Goal: Obtain resource: Obtain resource

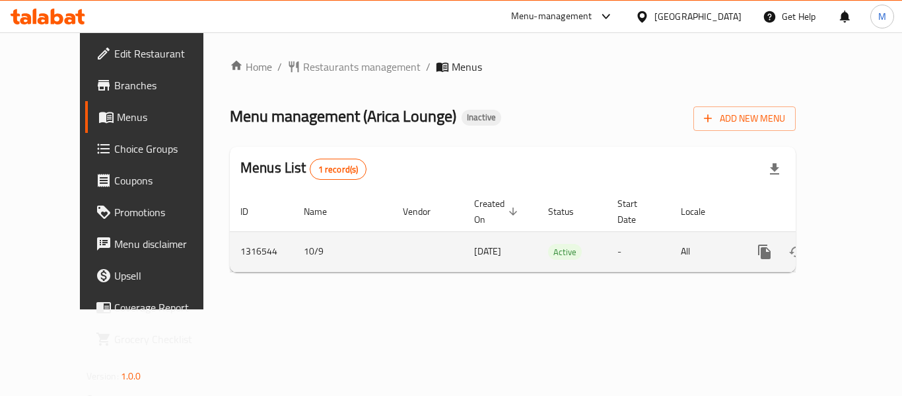
click at [852, 244] on icon "enhanced table" at bounding box center [860, 252] width 16 height 16
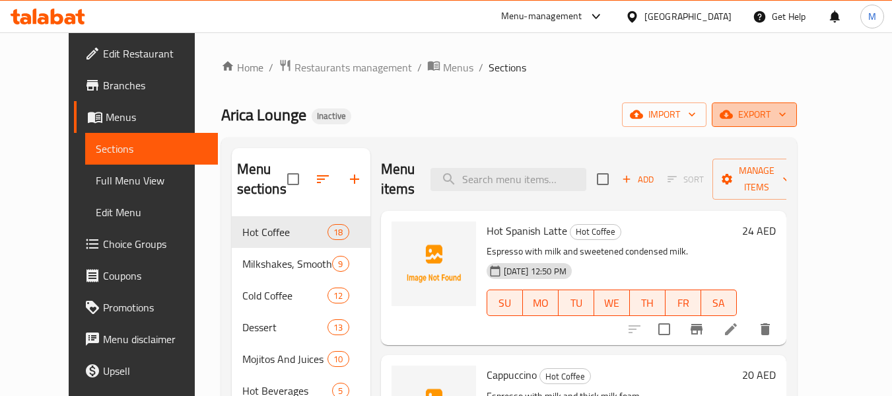
click at [797, 123] on button "export" at bounding box center [754, 114] width 85 height 24
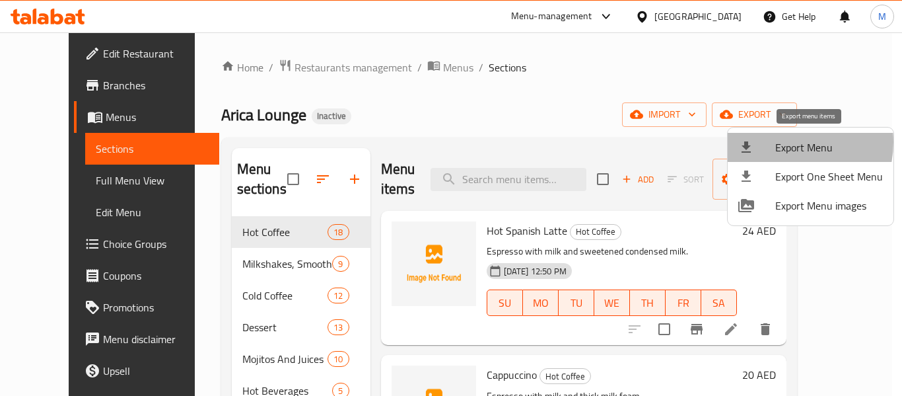
click at [782, 142] on span "Export Menu" at bounding box center [829, 147] width 108 height 16
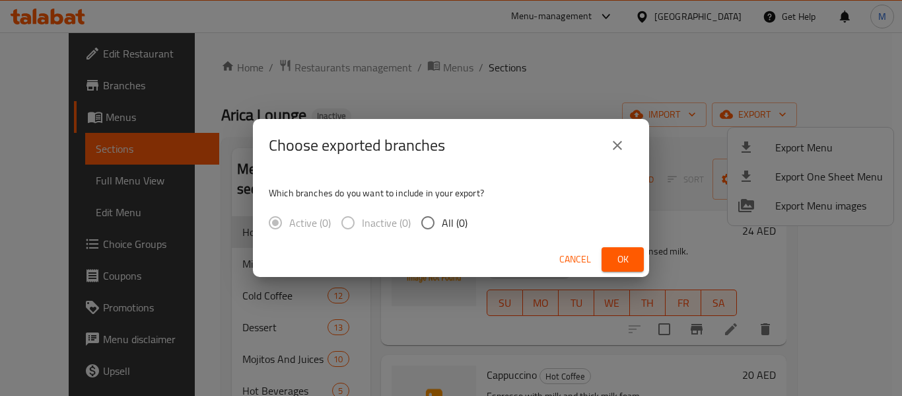
click at [425, 219] on input "All (0)" at bounding box center [428, 223] width 28 height 28
radio input "true"
click at [633, 259] on span "Ok" at bounding box center [622, 259] width 21 height 17
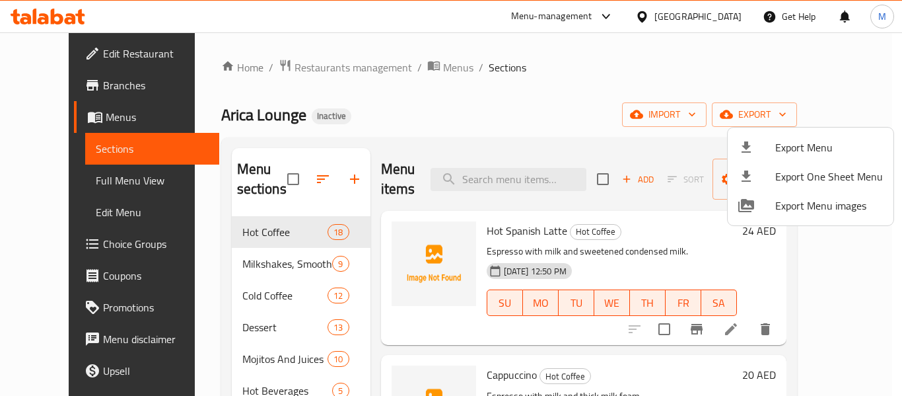
click at [46, 182] on div at bounding box center [451, 198] width 902 height 396
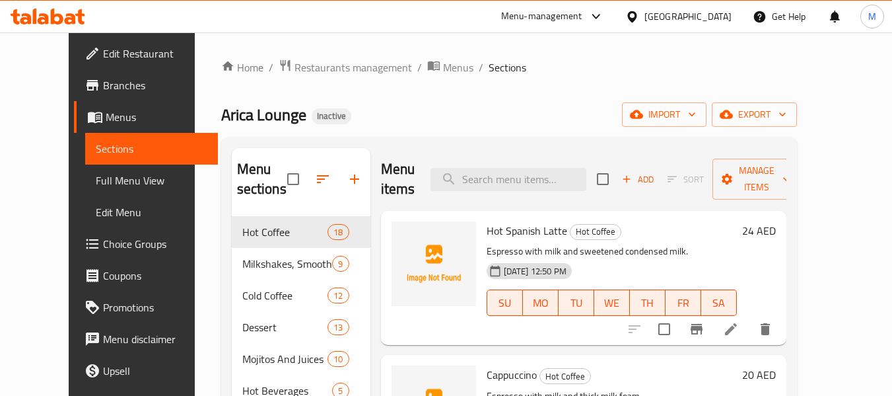
click at [85, 170] on link "Full Menu View" at bounding box center [151, 180] width 133 height 32
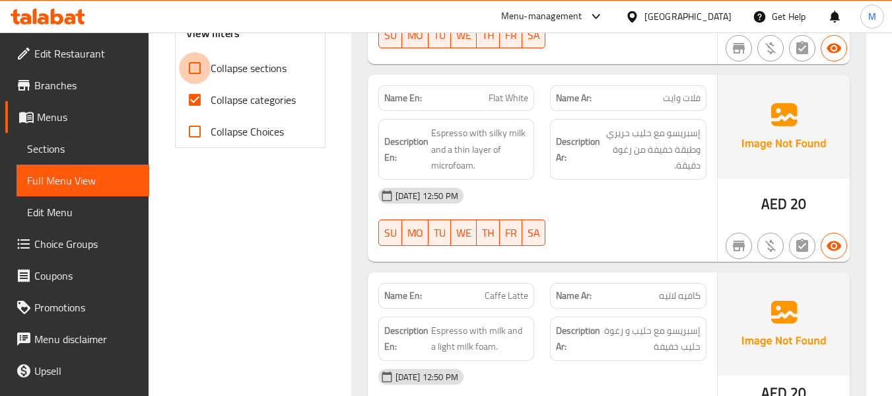
click at [207, 81] on input "Collapse sections" at bounding box center [195, 68] width 32 height 32
checkbox input "true"
click at [210, 106] on input "Collapse categories" at bounding box center [195, 100] width 32 height 32
checkbox input "false"
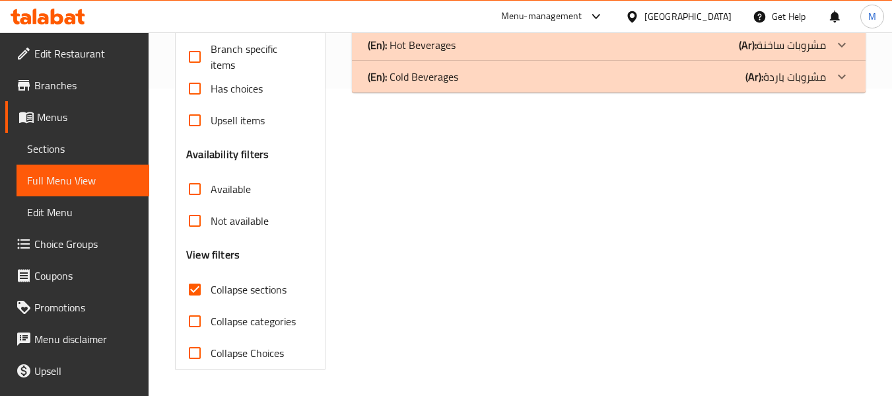
scroll to position [43, 0]
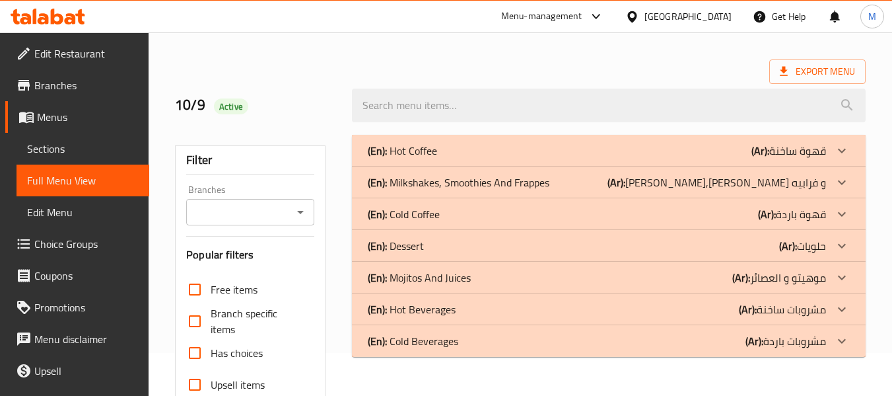
click at [433, 149] on p "(En): Hot Coffee" at bounding box center [402, 151] width 69 height 16
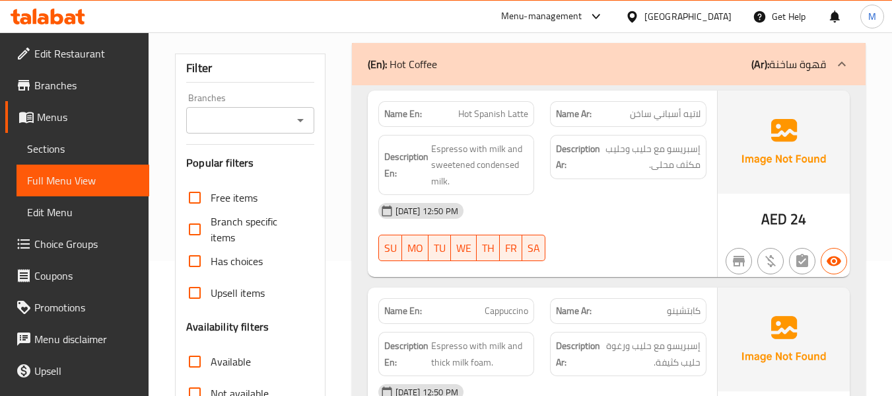
scroll to position [0, 0]
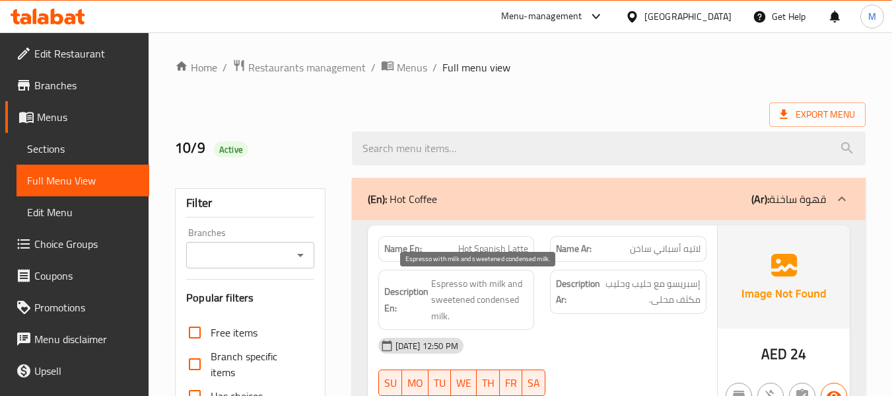
click at [486, 289] on span "Espresso with milk and sweetened condensed milk." at bounding box center [480, 299] width 98 height 49
copy span "Espresso with milk and sweetened condensed milk."
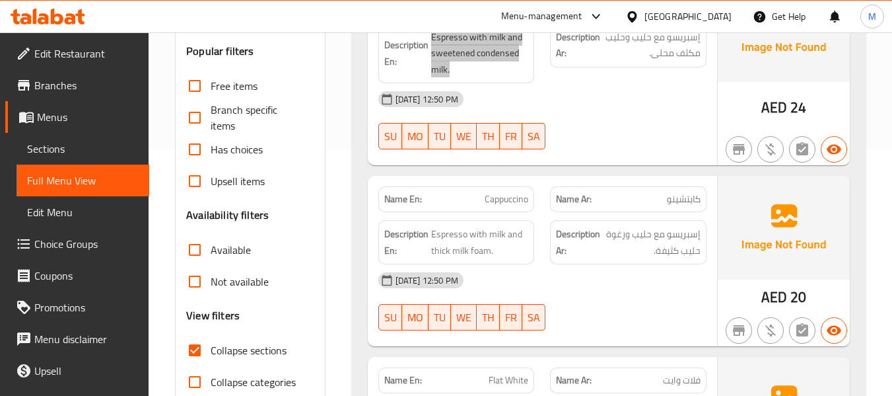
scroll to position [264, 0]
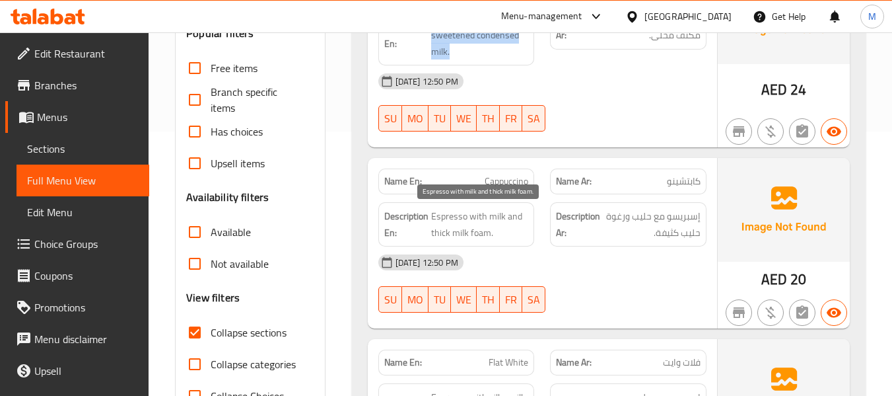
click at [486, 217] on span "Espresso with milk and thick milk foam." at bounding box center [480, 224] width 98 height 32
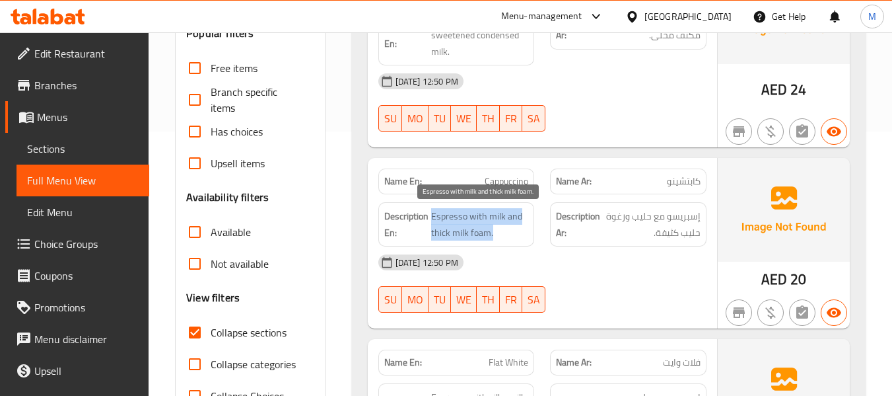
click at [486, 217] on span "Espresso with milk and thick milk foam." at bounding box center [480, 224] width 98 height 32
copy span "Espresso with milk and thick milk foam."
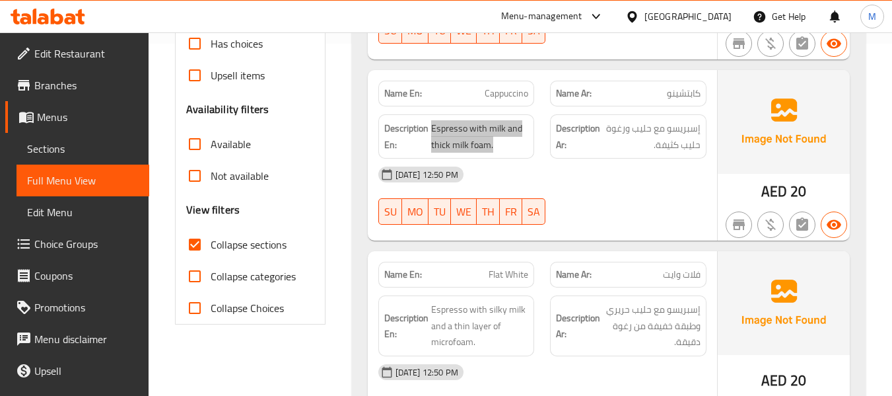
scroll to position [440, 0]
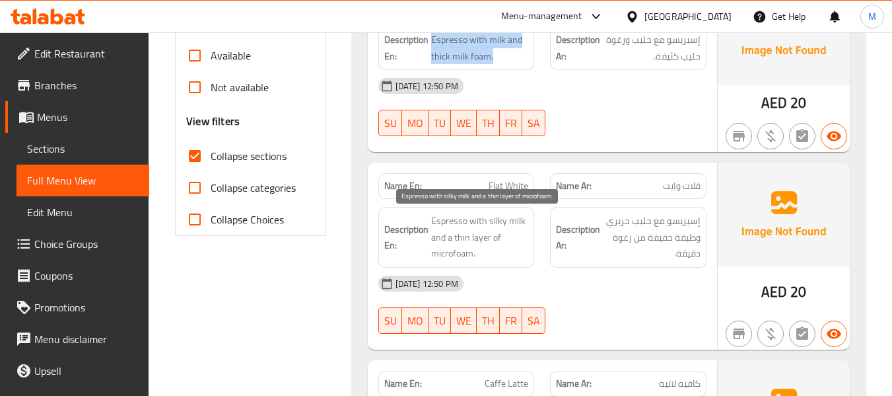
click at [483, 226] on span "Espresso with silky milk and a thin layer of microfoam." at bounding box center [480, 237] width 98 height 49
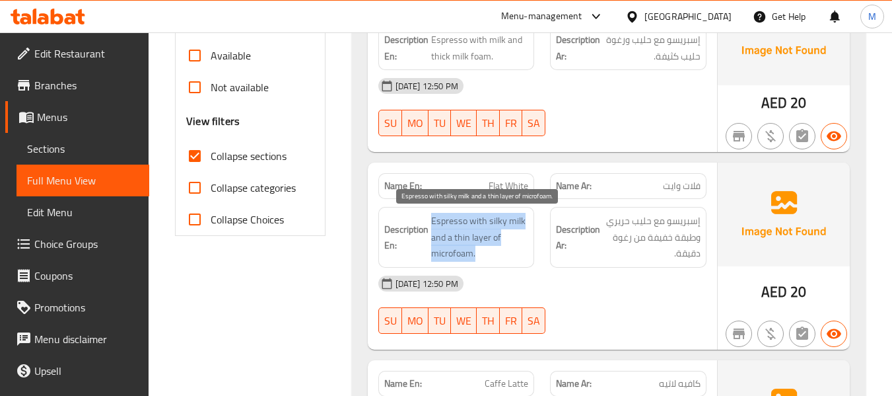
click at [483, 226] on span "Espresso with silky milk and a thin layer of microfoam." at bounding box center [480, 237] width 98 height 49
copy span "Espresso with silky milk and a thin layer of microfoam."
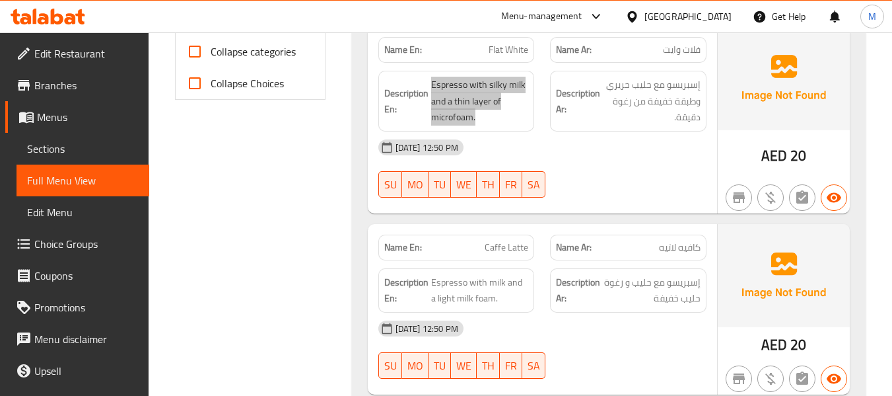
scroll to position [616, 0]
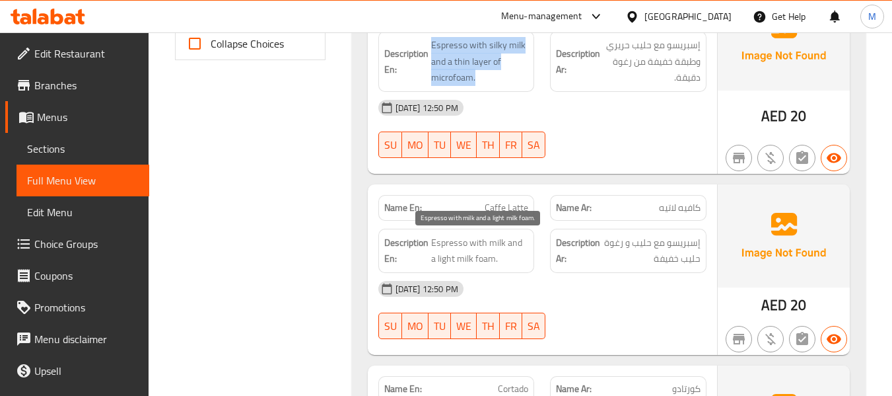
click at [493, 242] on span "Espresso with milk and a light milk foam." at bounding box center [480, 250] width 98 height 32
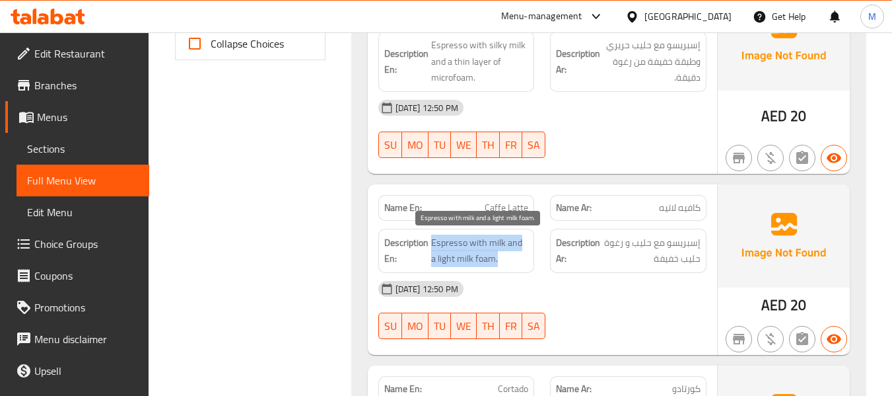
click at [493, 243] on span "Espresso with milk and a light milk foam." at bounding box center [480, 250] width 98 height 32
copy span "Espresso with milk and a light milk foam."
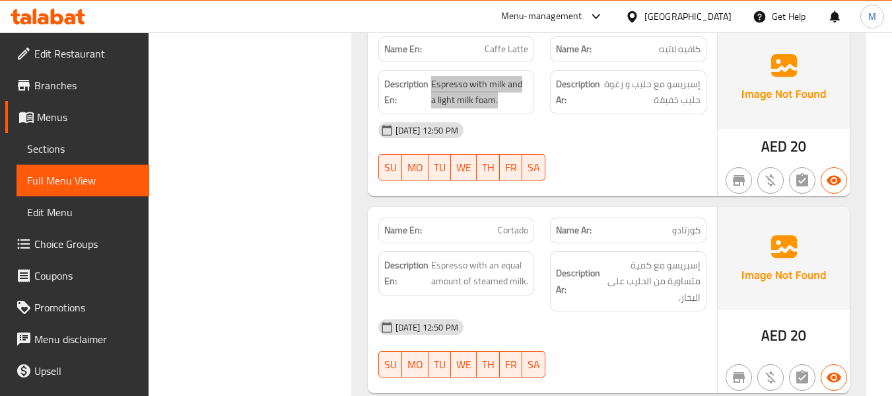
scroll to position [792, 0]
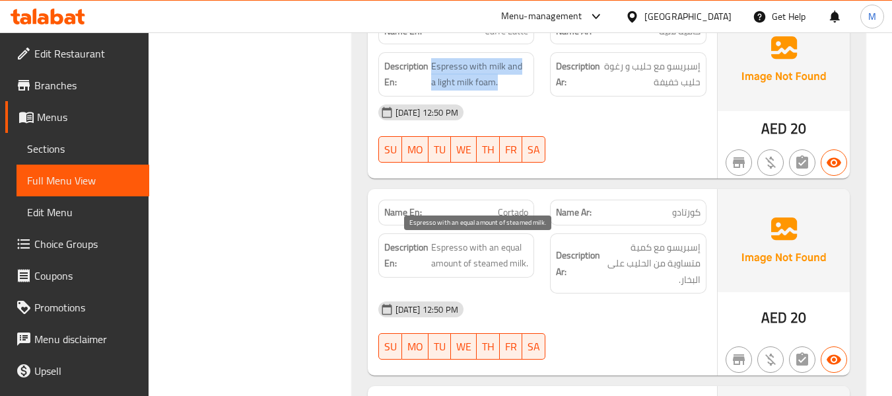
click at [481, 254] on span "Espresso with an equal amount of steamed milk." at bounding box center [480, 255] width 98 height 32
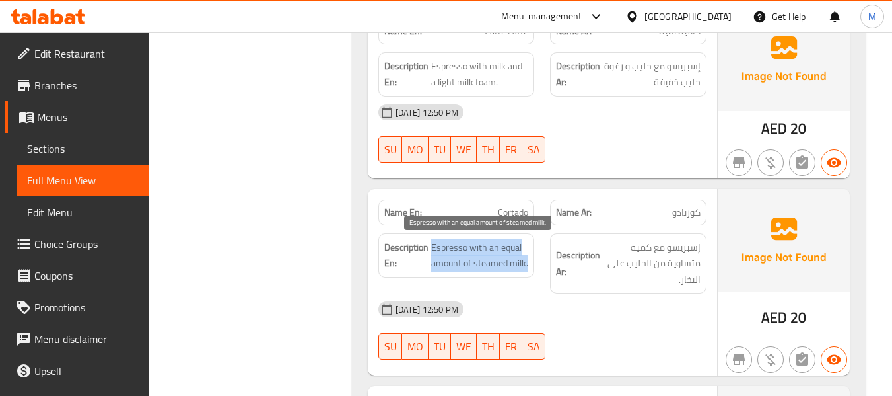
click at [481, 254] on span "Espresso with an equal amount of steamed milk." at bounding box center [480, 255] width 98 height 32
copy span "Espresso with an equal amount of steamed milk."
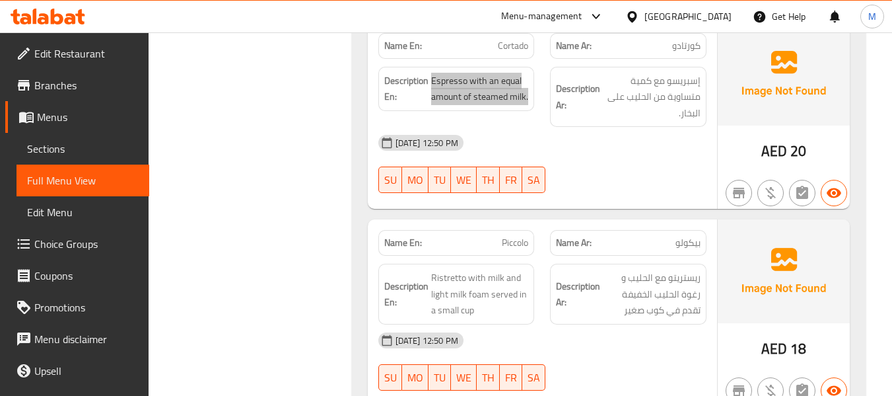
scroll to position [1056, 0]
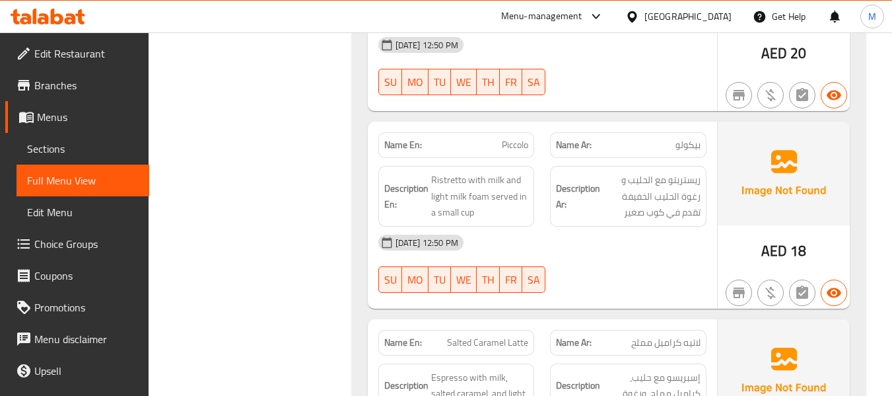
click at [484, 195] on span "Ristretto with milk and light milk foam served in a small cup" at bounding box center [480, 196] width 98 height 49
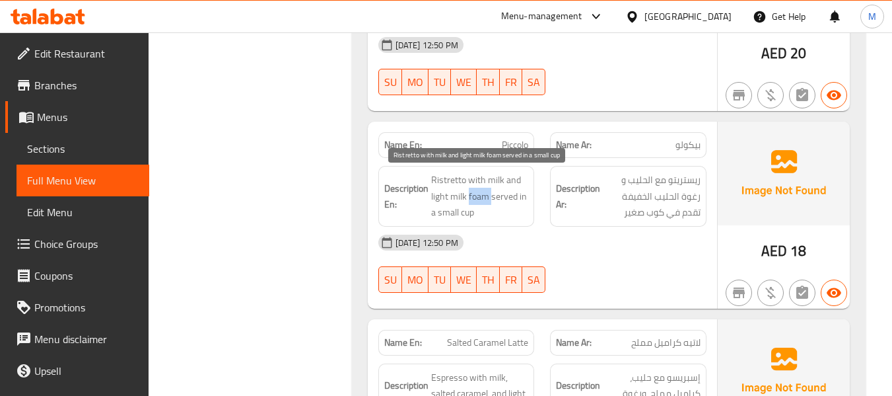
click at [484, 195] on span "Ristretto with milk and light milk foam served in a small cup" at bounding box center [480, 196] width 98 height 49
copy span "Ristretto with milk and light milk foam served in a small cup"
click at [442, 184] on span "Ristretto with milk and light milk foam served in a small cup" at bounding box center [480, 196] width 98 height 49
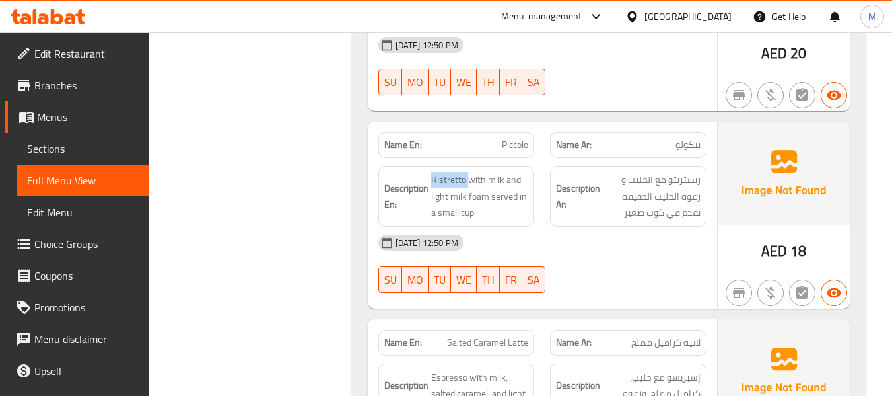
scroll to position [1233, 0]
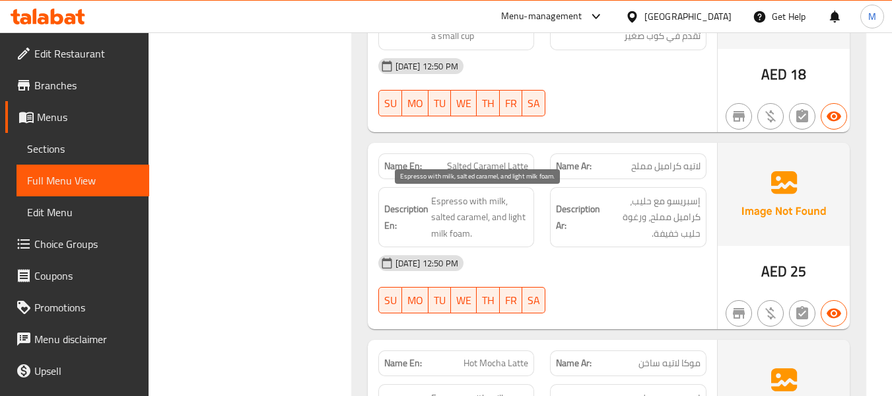
click at [475, 211] on span "Espresso with milk, salted caramel, and light milk foam." at bounding box center [480, 217] width 98 height 49
copy span "Espresso with milk, salted caramel, and light milk foam."
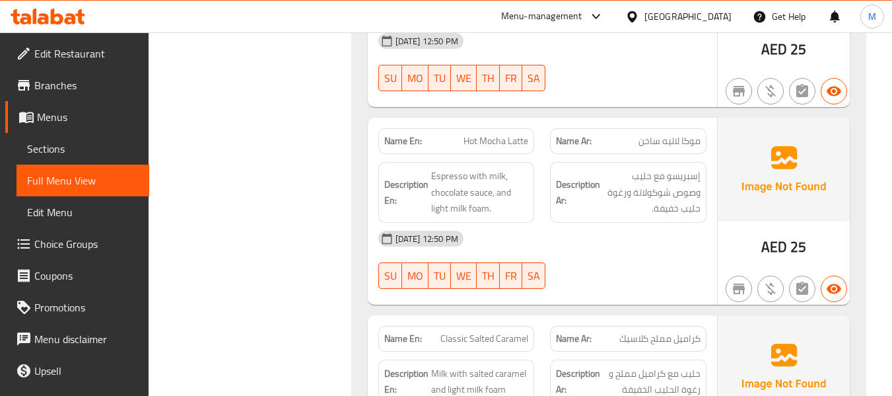
scroll to position [1497, 0]
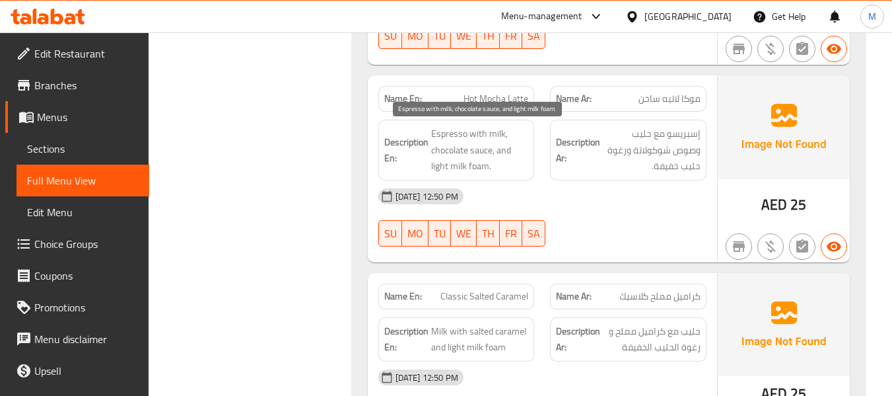
click at [488, 143] on span "Espresso with milk, chocolate sauce, and light milk foam." at bounding box center [480, 149] width 98 height 49
copy span "Espresso with milk, chocolate sauce, and light milk foam."
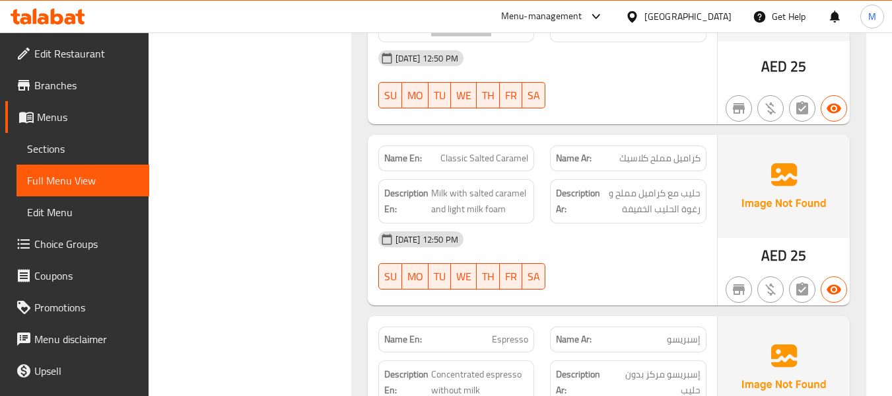
scroll to position [1673, 0]
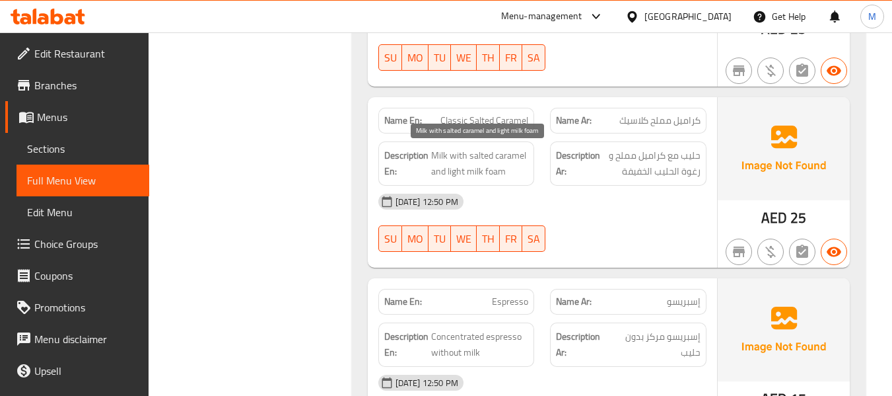
click at [455, 168] on span "Milk with salted caramel and light milk foam" at bounding box center [480, 163] width 98 height 32
click at [454, 168] on span "Milk with salted caramel and light milk foam" at bounding box center [480, 163] width 98 height 32
click at [453, 168] on span "Milk with salted caramel and light milk foam" at bounding box center [480, 163] width 98 height 32
click at [477, 173] on span "Milk with salted caramel and light milk foam" at bounding box center [480, 163] width 98 height 32
click at [473, 171] on span "Milk with salted caramel and light milk foam" at bounding box center [480, 163] width 98 height 32
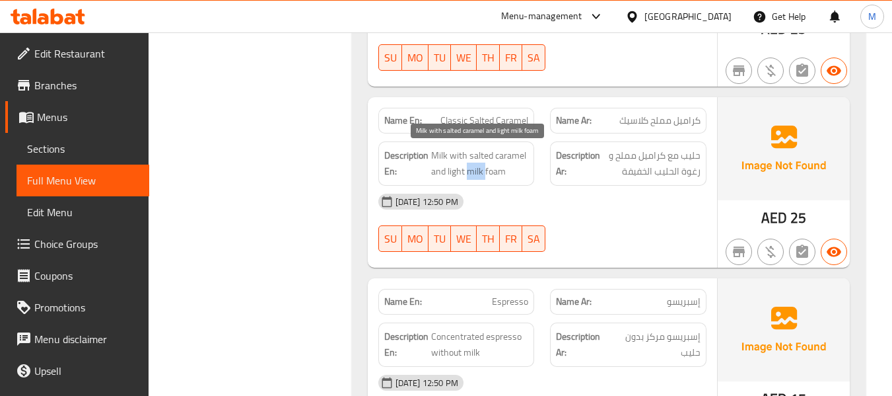
click at [473, 171] on span "Milk with salted caramel and light milk foam" at bounding box center [480, 163] width 98 height 32
click at [477, 171] on span "Milk with salted caramel and light milk foam" at bounding box center [480, 163] width 98 height 32
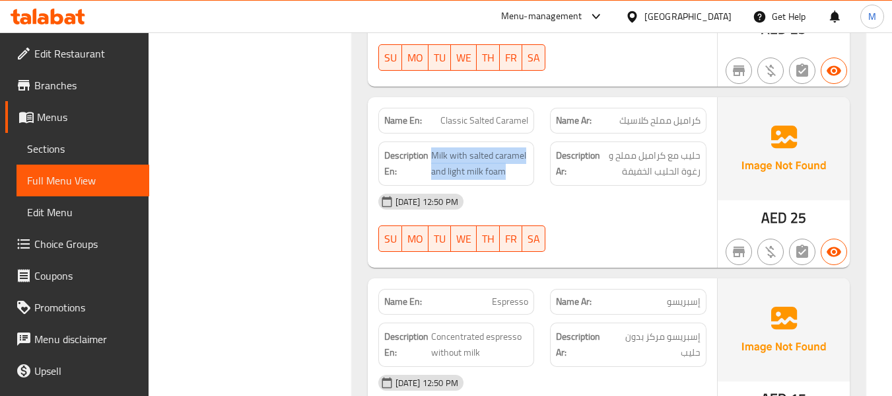
copy span "Milk with salted caramel and light milk foam"
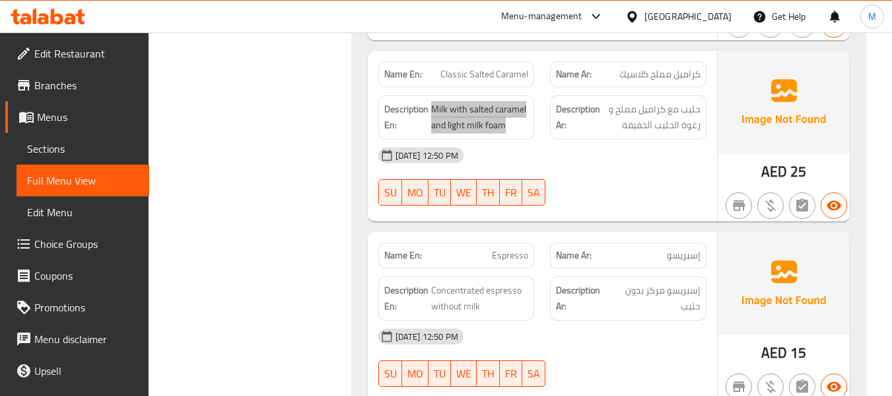
scroll to position [1761, 0]
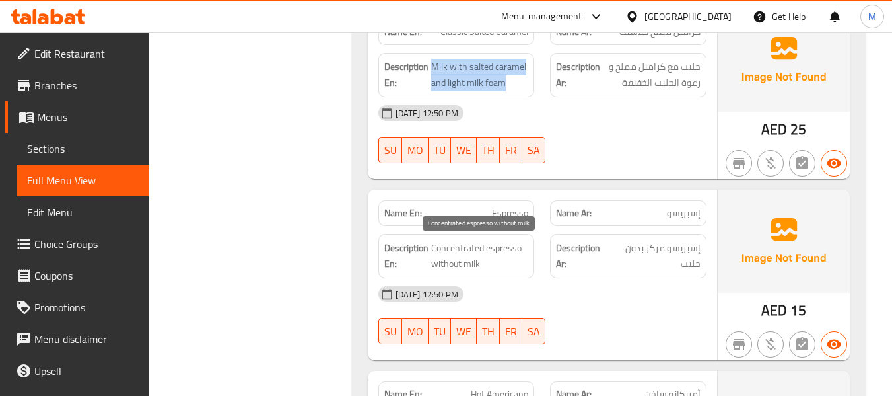
click at [466, 260] on span "Concentrated espresso without milk" at bounding box center [480, 256] width 98 height 32
click at [466, 259] on span "Concentrated espresso without milk" at bounding box center [480, 256] width 98 height 32
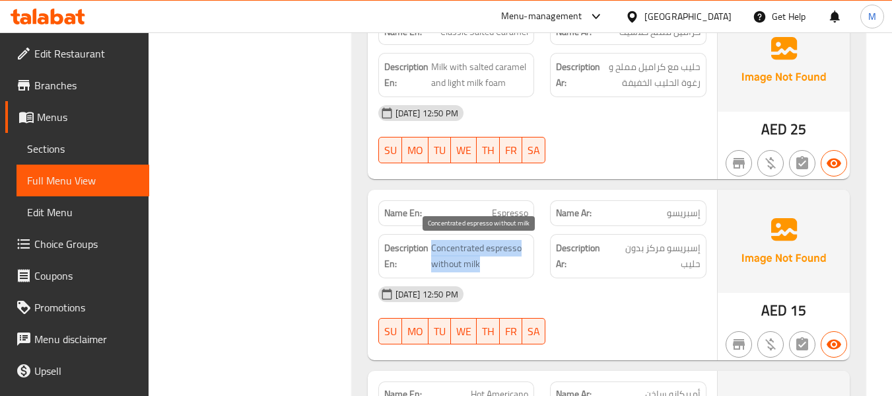
click at [466, 259] on span "Concentrated espresso without milk" at bounding box center [480, 256] width 98 height 32
copy span "Concentrated espresso without milk"
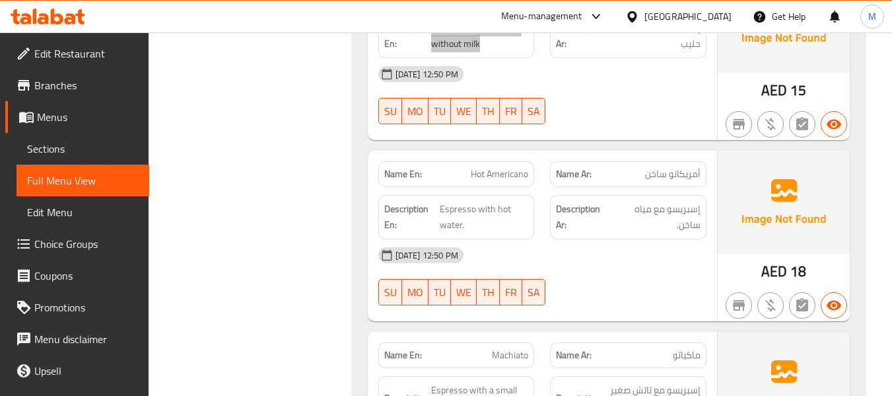
scroll to position [2025, 0]
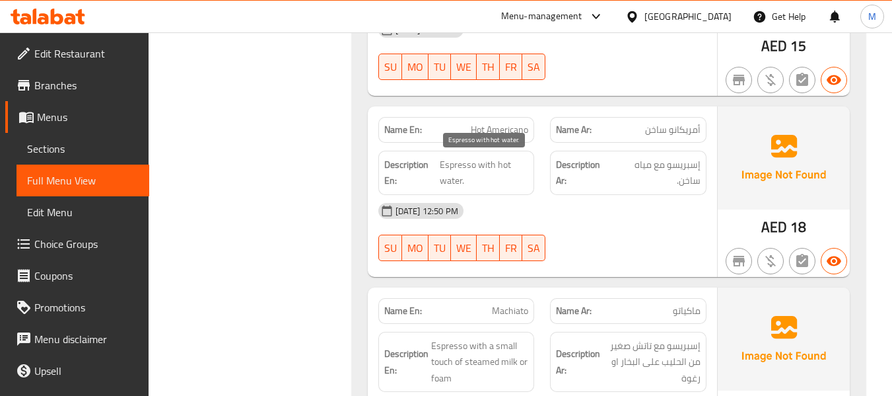
click at [484, 163] on span "Espresso with hot water." at bounding box center [484, 172] width 88 height 32
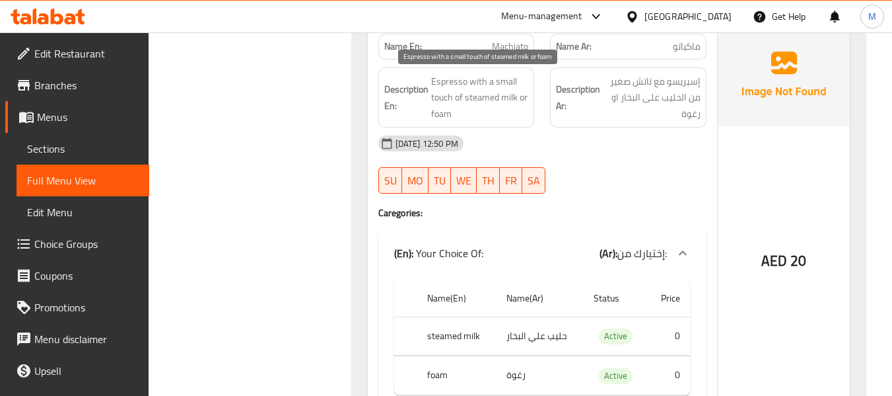
scroll to position [2201, 0]
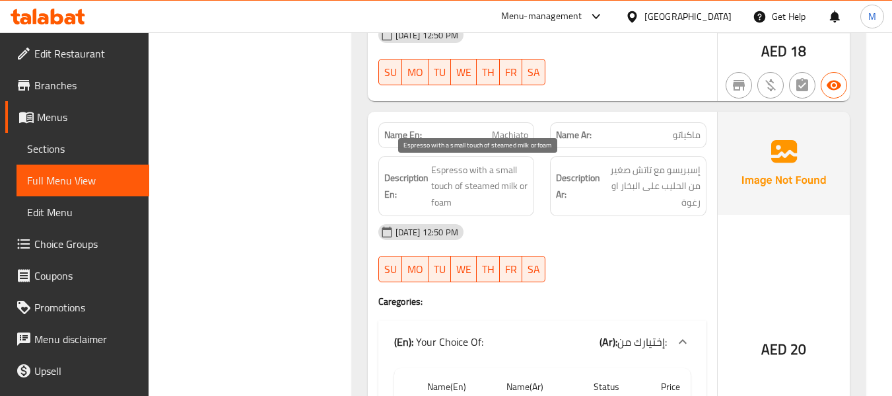
click at [461, 172] on span "Espresso with a small touch of steamed milk or foam" at bounding box center [480, 186] width 98 height 49
click at [461, 173] on span "Espresso with a small touch of steamed milk or foam" at bounding box center [480, 186] width 98 height 49
click at [435, 187] on span "Espresso with a small touch of steamed milk or foam" at bounding box center [480, 186] width 98 height 49
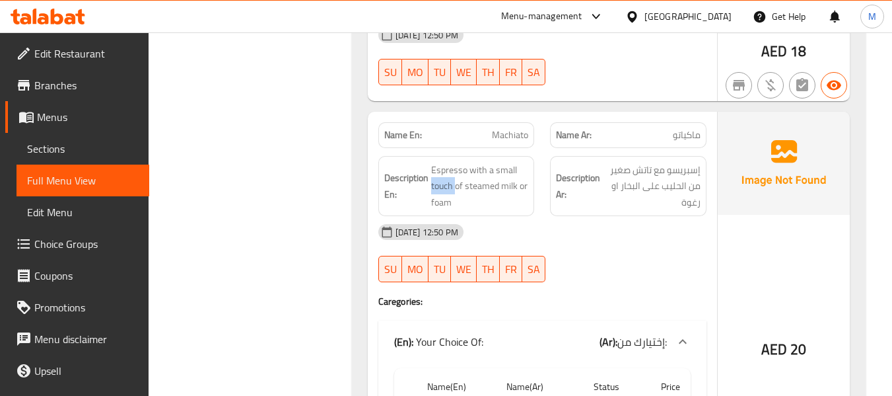
click at [192, 236] on div "Filter Branches Branches Popular filters Free items Branch specific items Has c…" at bounding box center [255, 105] width 176 height 4272
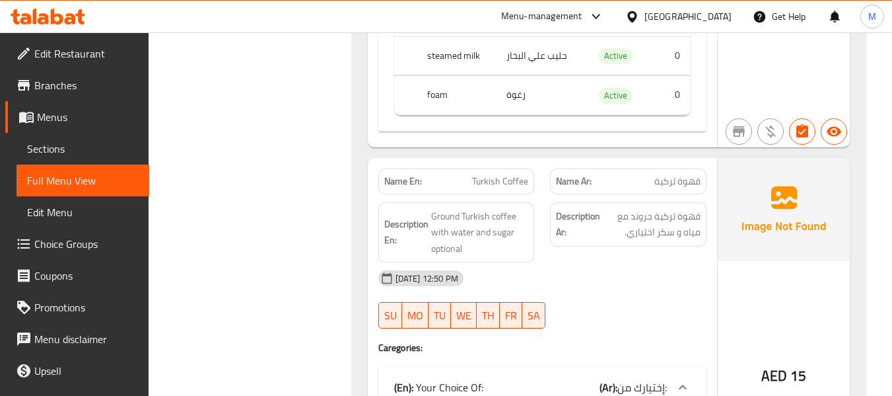
scroll to position [2641, 0]
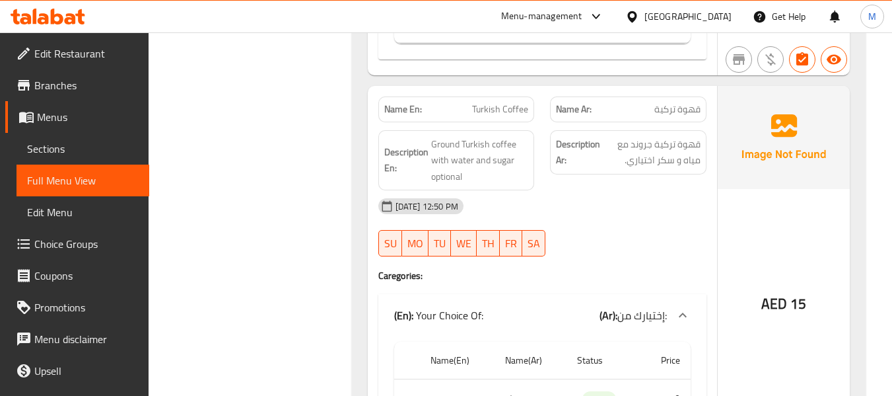
click at [484, 153] on span "Ground Turkish coffee with water and sugar optional" at bounding box center [480, 160] width 98 height 49
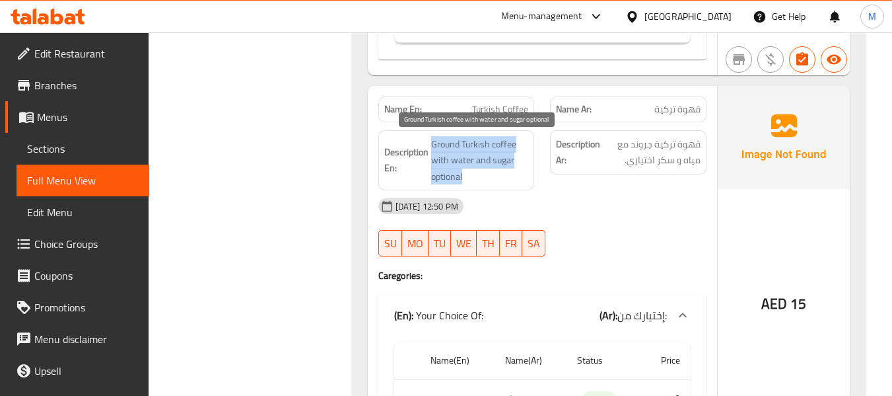
click at [484, 153] on span "Ground Turkish coffee with water and sugar optional" at bounding box center [480, 160] width 98 height 49
click at [483, 118] on div "Name En: Turkish Coffee" at bounding box center [456, 109] width 156 height 26
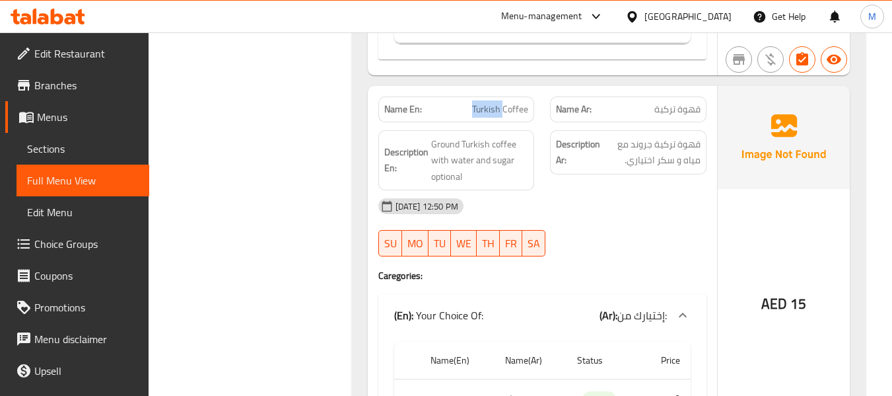
click at [483, 118] on div "Name En: Turkish Coffee" at bounding box center [456, 109] width 156 height 26
click at [484, 108] on span "Turkish Coffee" at bounding box center [500, 109] width 56 height 14
click at [485, 108] on span "Turkish Coffee" at bounding box center [500, 109] width 56 height 14
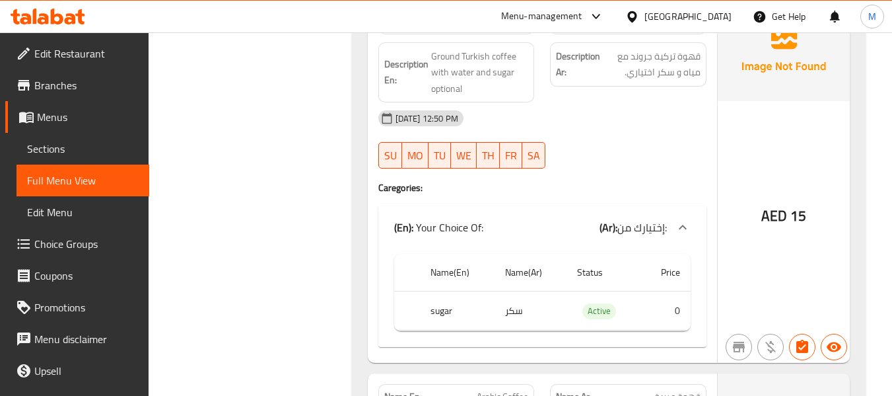
scroll to position [2553, 0]
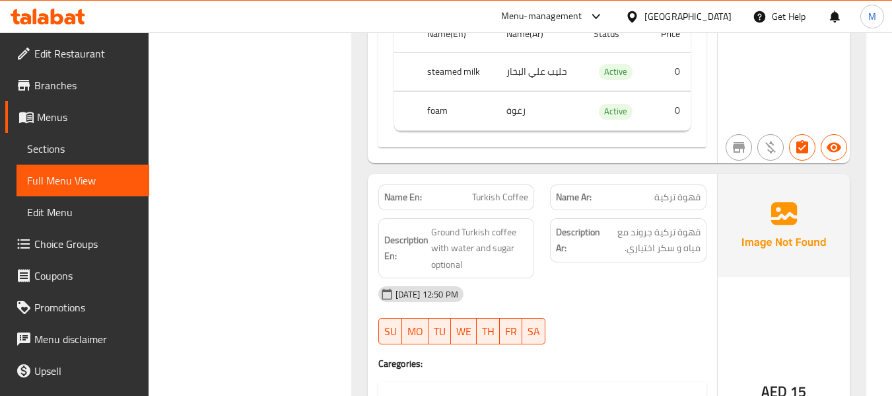
click at [639, 228] on span "قهوة تركية جروند مع مياه و سكر اختياري." at bounding box center [652, 240] width 98 height 32
click at [639, 231] on span "قهوة تركية جروند مع مياه و سكر اختياري." at bounding box center [652, 240] width 98 height 32
drag, startPoint x: 631, startPoint y: 234, endPoint x: 707, endPoint y: 232, distance: 75.9
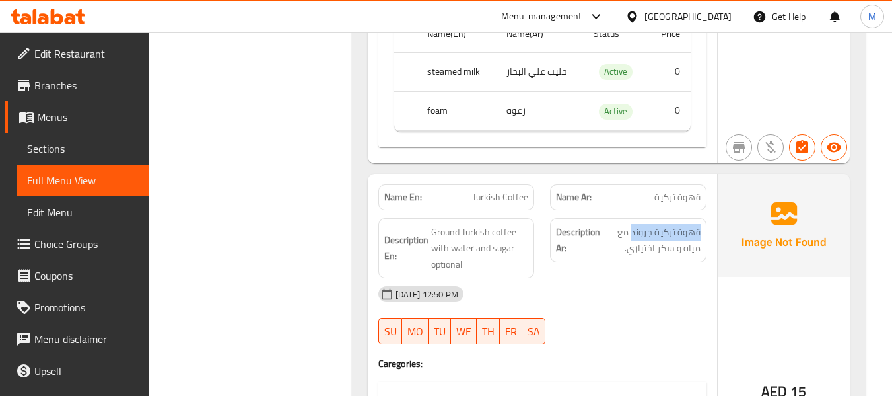
click at [707, 232] on div "Description Ar: قهوة تركية جروند مع مياه و سكر اختياري." at bounding box center [628, 248] width 172 height 77
click at [623, 299] on div "[DATE] 12:50 PM" at bounding box center [542, 294] width 344 height 32
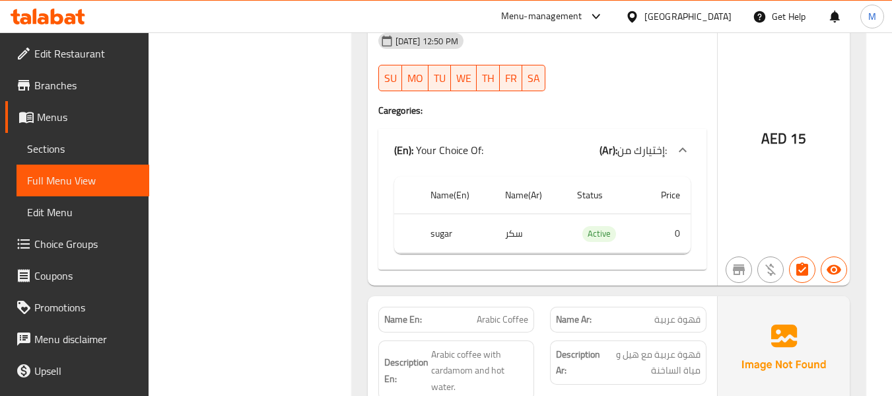
scroll to position [2905, 0]
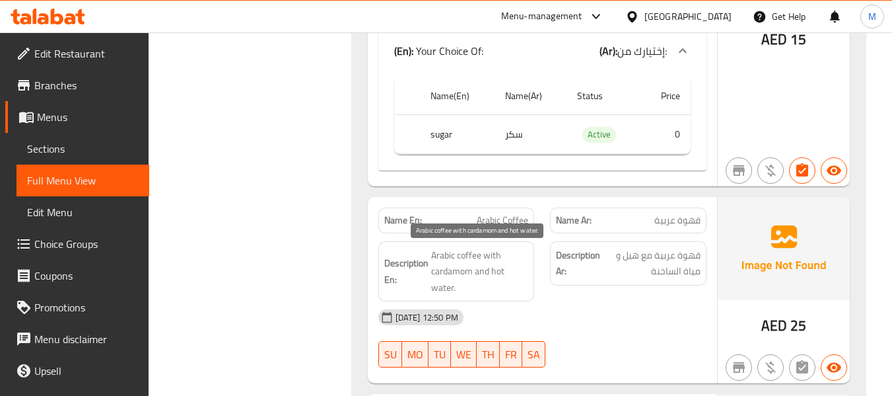
click at [481, 267] on span "Arabic coffee with cardamom and hot water." at bounding box center [480, 271] width 98 height 49
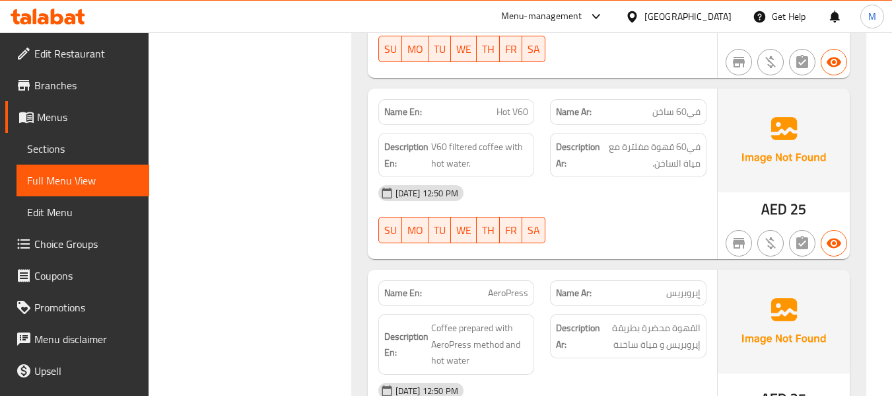
scroll to position [3169, 0]
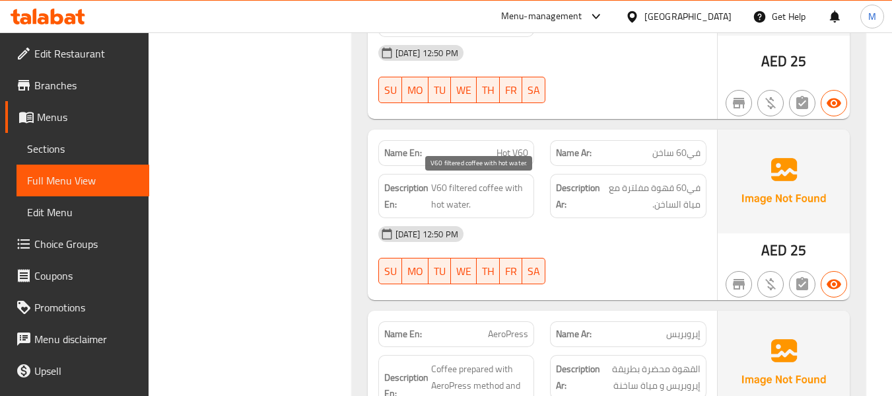
click at [498, 190] on span "V60 filtered coffee with hot water." at bounding box center [480, 196] width 98 height 32
click at [491, 192] on span "V60 filtered coffee with hot water." at bounding box center [480, 196] width 98 height 32
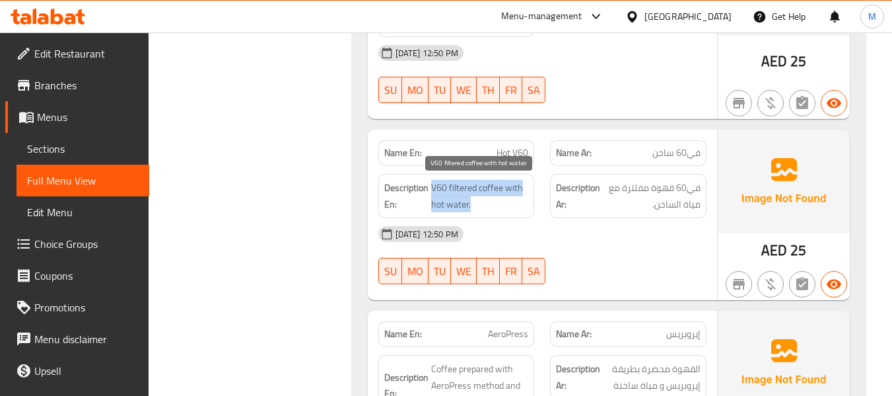
click at [491, 192] on span "V60 filtered coffee with hot water." at bounding box center [480, 196] width 98 height 32
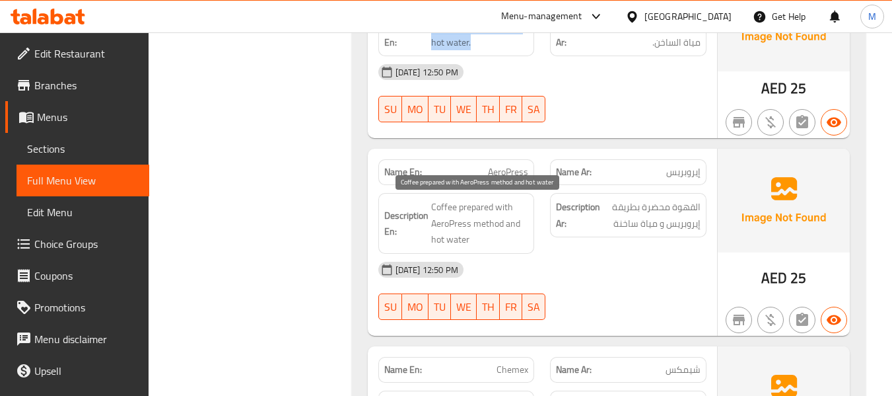
scroll to position [3346, 0]
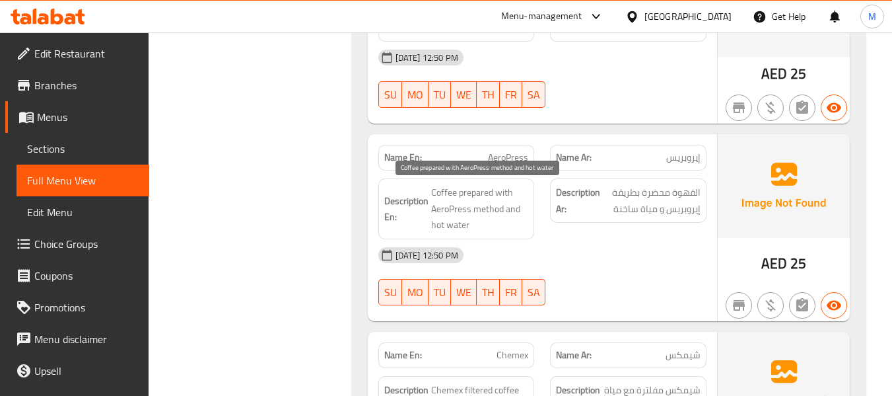
click at [495, 210] on span "Coffee prepared with AeroPress method and hot water" at bounding box center [480, 208] width 98 height 49
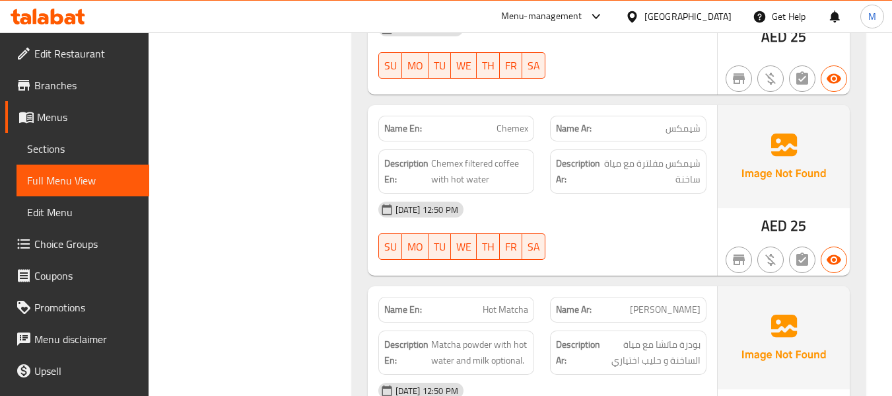
scroll to position [3610, 0]
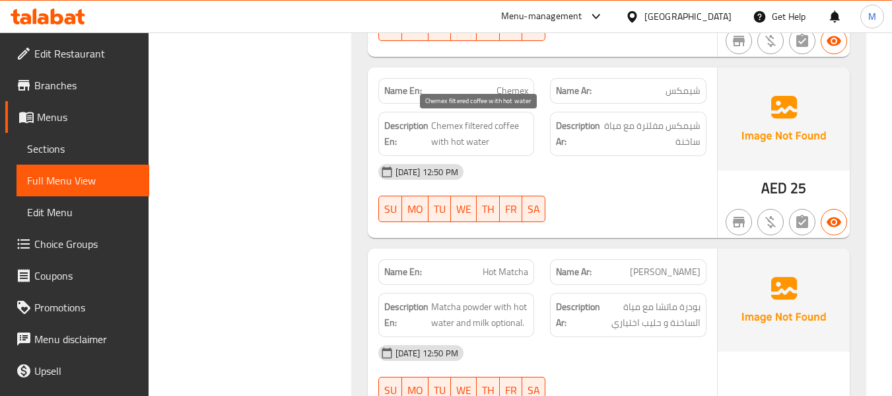
click at [474, 123] on span "Chemex filtered coffee with hot water" at bounding box center [480, 134] width 98 height 32
click at [515, 81] on div "Name En: Chemex" at bounding box center [456, 91] width 156 height 26
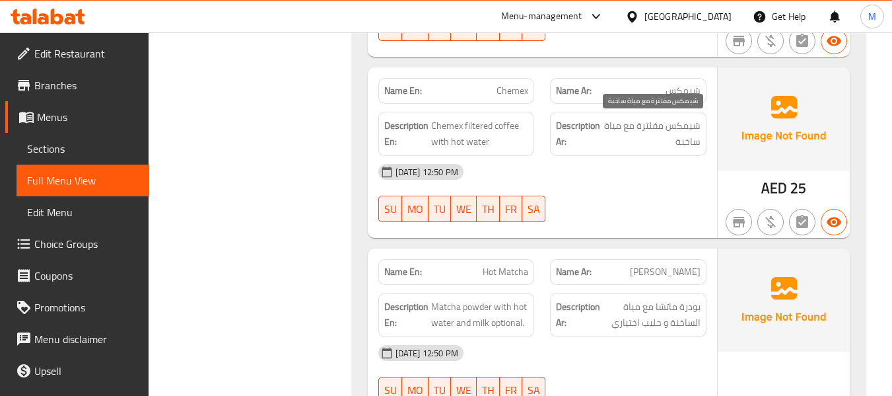
click at [634, 147] on span "شيمكس مفلترة مع مياة ساخنة" at bounding box center [652, 134] width 97 height 32
click at [500, 129] on span "Chemex filtered coffee with hot water" at bounding box center [480, 134] width 98 height 32
click at [617, 182] on div "[DATE] 12:50 PM" at bounding box center [542, 172] width 344 height 32
click at [510, 87] on span "Chemex" at bounding box center [513, 91] width 32 height 14
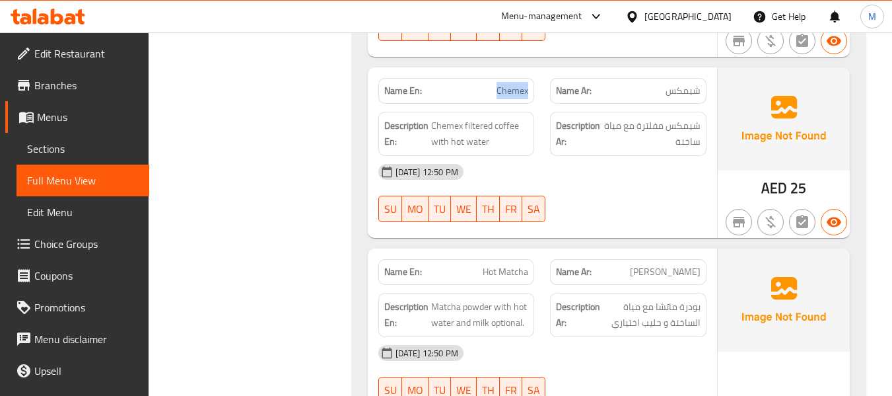
click at [510, 87] on span "Chemex" at bounding box center [513, 91] width 32 height 14
click at [681, 90] on span "شيمكس" at bounding box center [683, 91] width 35 height 14
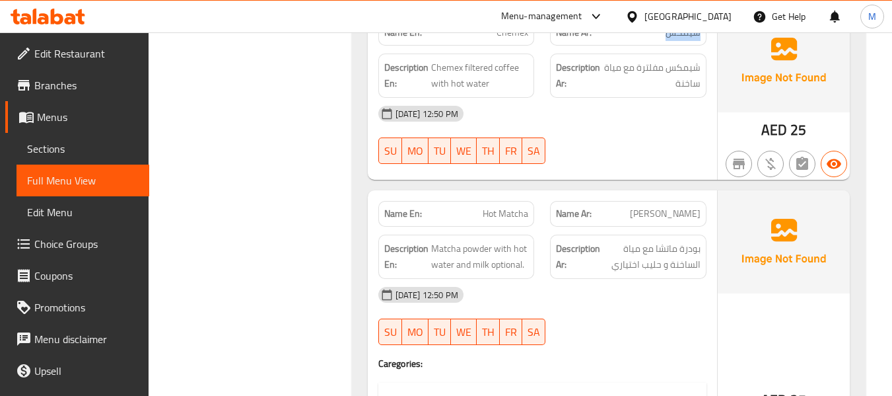
scroll to position [3698, 0]
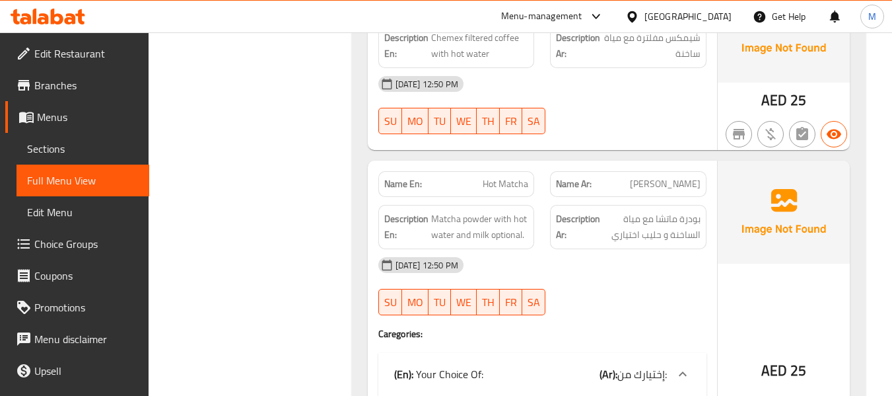
click at [475, 220] on span "Matcha powder with hot water and milk optional." at bounding box center [480, 227] width 98 height 32
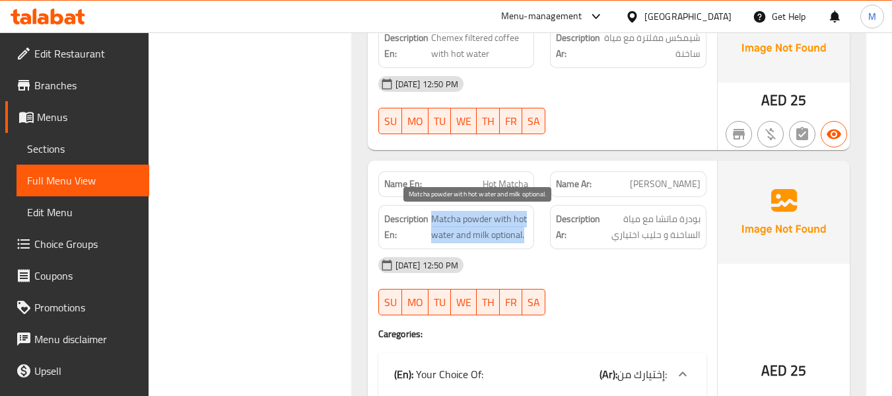
click at [475, 220] on span "Matcha powder with hot water and milk optional." at bounding box center [480, 227] width 98 height 32
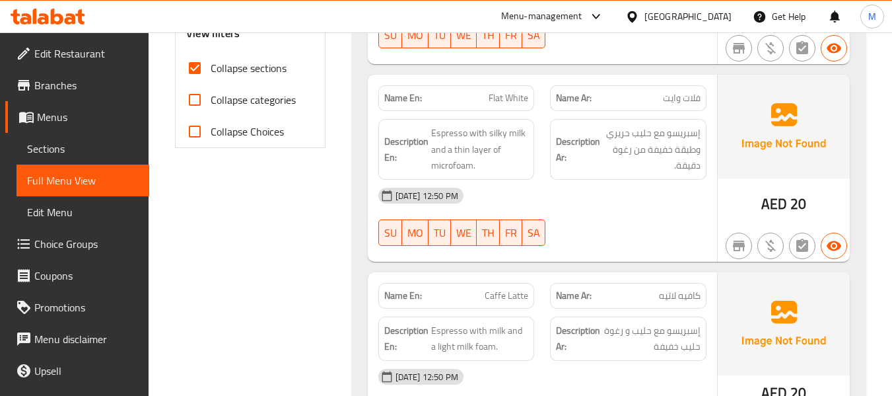
scroll to position [0, 0]
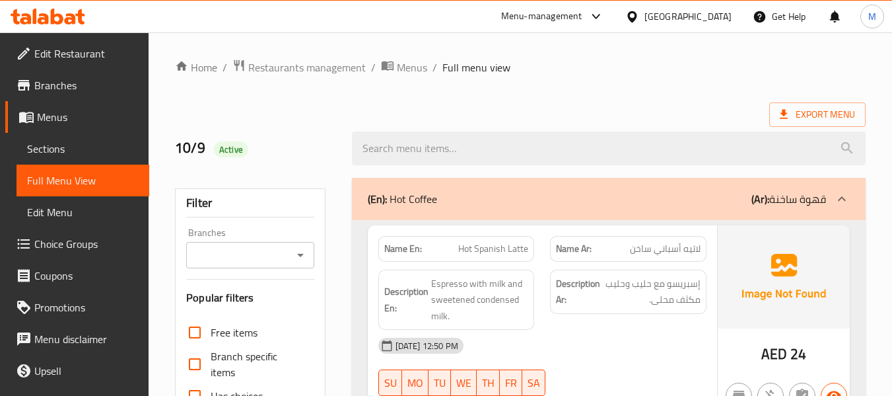
click at [520, 202] on div "(En): Hot Coffee (Ar): قهوة ساخنة" at bounding box center [597, 199] width 458 height 16
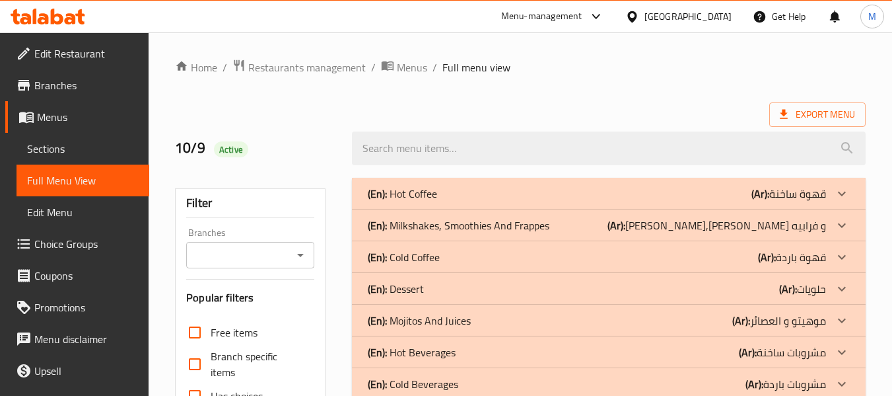
click at [481, 226] on p "(En): Milkshakes, Smoothies And Frappes" at bounding box center [459, 225] width 182 height 16
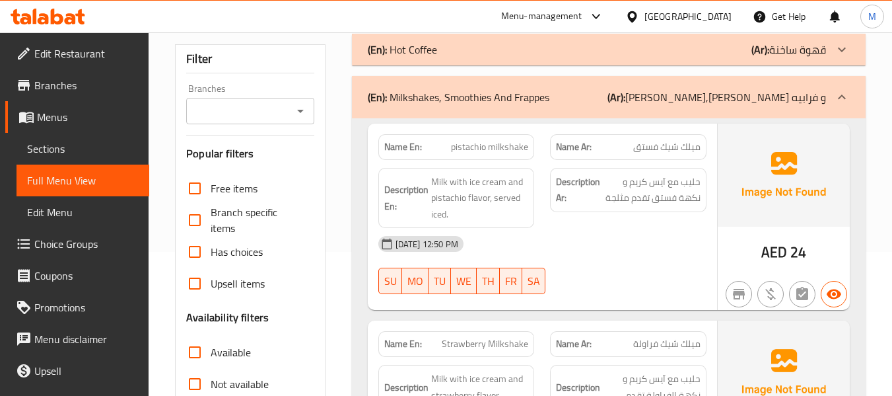
scroll to position [176, 0]
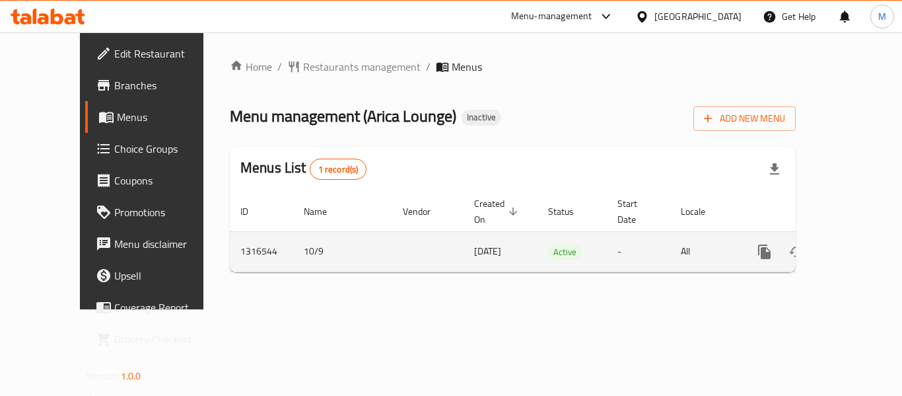
click at [854, 246] on icon "enhanced table" at bounding box center [860, 252] width 12 height 12
